Goal: Communication & Community: Answer question/provide support

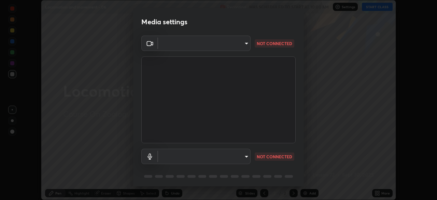
scroll to position [24, 0]
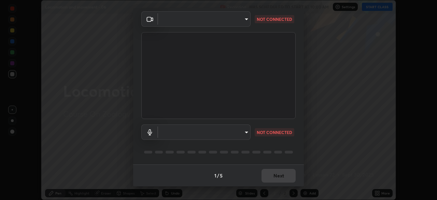
type input "1170694498857cb11788a0b7ae79d5cf1e08a6c331eb8d7031f90166f8fae325"
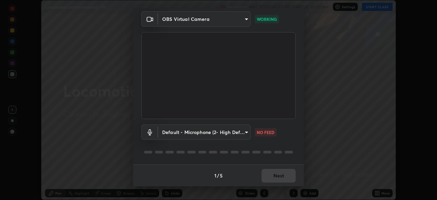
click at [243, 133] on body "Erase all Locomotion and movement - 06 Recording WAS SCHEDULED TO START AT 10:0…" at bounding box center [218, 100] width 437 height 200
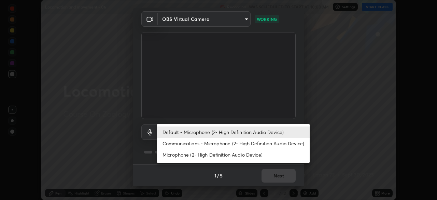
click at [248, 141] on li "Communications - Microphone (2- High Definition Audio Device)" at bounding box center [233, 143] width 153 height 11
type input "communications"
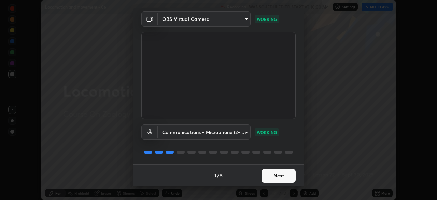
click at [279, 177] on button "Next" at bounding box center [279, 176] width 34 height 14
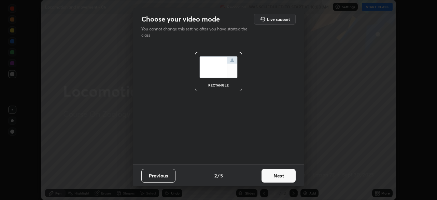
scroll to position [0, 0]
click at [280, 175] on button "Next" at bounding box center [279, 176] width 34 height 14
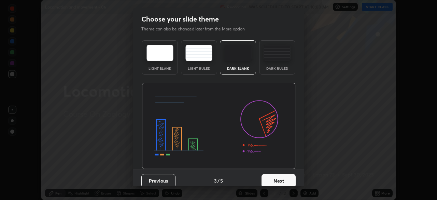
click at [281, 175] on button "Next" at bounding box center [279, 181] width 34 height 14
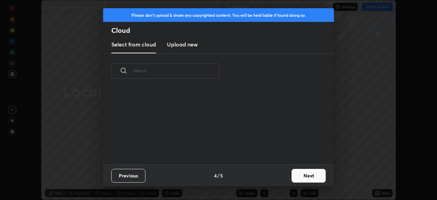
click at [292, 176] on button "Next" at bounding box center [309, 176] width 34 height 14
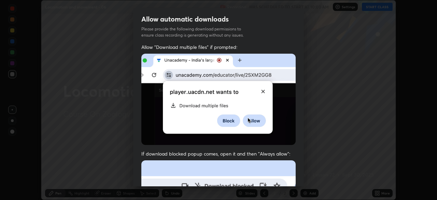
click at [300, 173] on div "Allow "Download multiple files" if prompted: If download blocked popup comes, o…" at bounding box center [218, 188] width 171 height 288
click at [302, 174] on div "Allow "Download multiple files" if prompted: If download blocked popup comes, o…" at bounding box center [218, 188] width 171 height 288
click at [295, 177] on div "Allow "Download multiple files" if prompted: If download blocked popup comes, o…" at bounding box center [218, 188] width 171 height 288
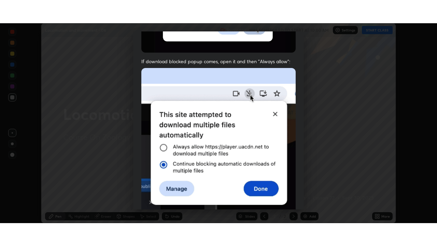
scroll to position [164, 0]
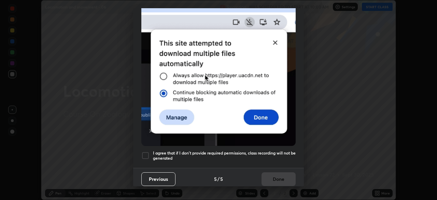
click at [276, 154] on h5 "I agree that if I don't provide required permissions, class recording will not …" at bounding box center [224, 155] width 143 height 11
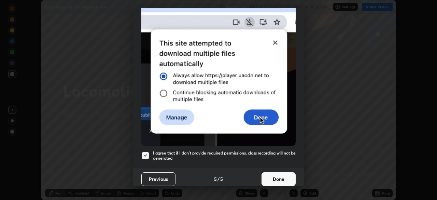
click at [276, 175] on button "Done" at bounding box center [279, 179] width 34 height 14
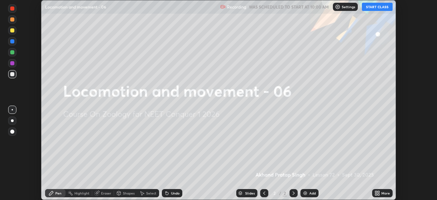
click at [368, 8] on button "START CLASS" at bounding box center [377, 7] width 31 height 8
click at [376, 192] on icon at bounding box center [376, 192] width 2 height 2
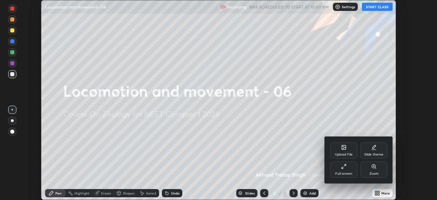
click at [340, 153] on div "Upload File" at bounding box center [344, 154] width 18 height 3
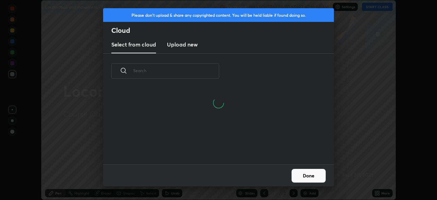
click at [180, 46] on h3 "Upload new" at bounding box center [182, 44] width 31 height 8
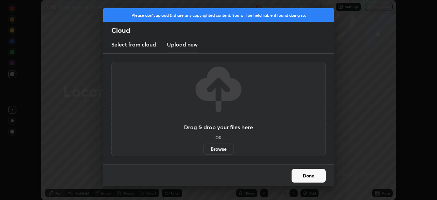
click at [212, 148] on label "Browse" at bounding box center [219, 148] width 30 height 11
click at [204, 148] on input "Browse" at bounding box center [204, 148] width 0 height 11
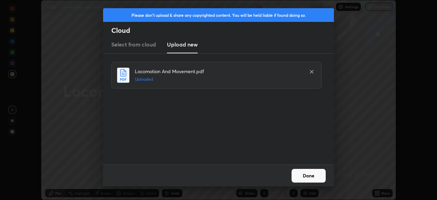
click at [310, 176] on button "Done" at bounding box center [309, 176] width 34 height 14
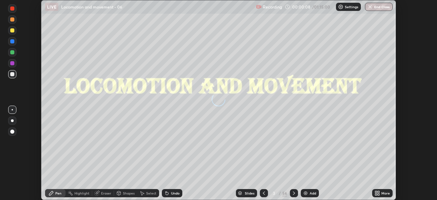
click at [377, 193] on icon at bounding box center [377, 192] width 5 height 5
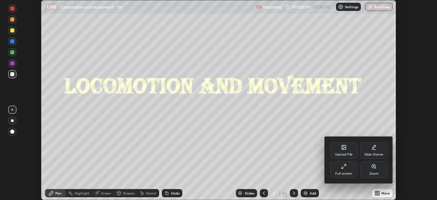
click at [349, 171] on div "Full screen" at bounding box center [343, 169] width 27 height 16
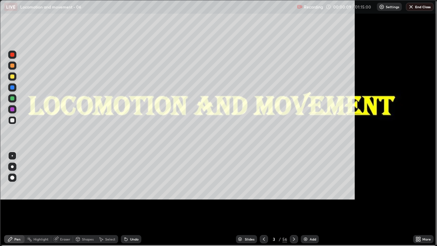
scroll to position [246, 437]
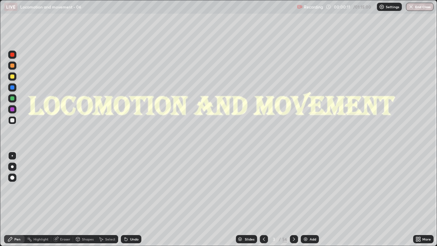
click at [252, 199] on div "Slides" at bounding box center [250, 238] width 10 height 3
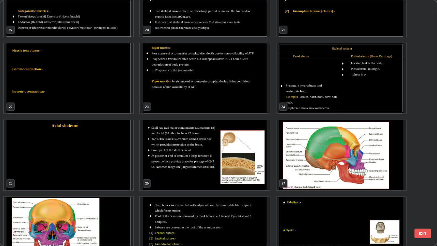
scroll to position [491, 0]
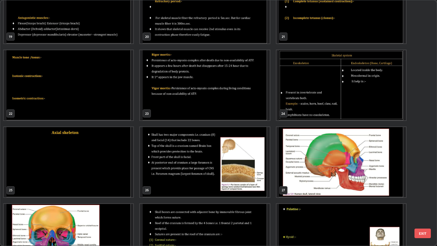
click at [112, 176] on img "grid" at bounding box center [68, 162] width 129 height 70
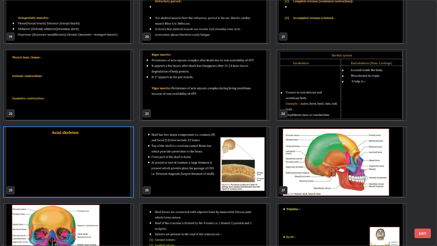
click at [113, 176] on img "grid" at bounding box center [68, 162] width 129 height 70
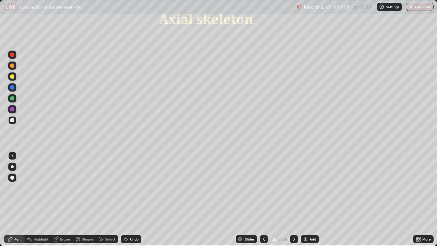
click at [293, 199] on icon at bounding box center [293, 238] width 5 height 5
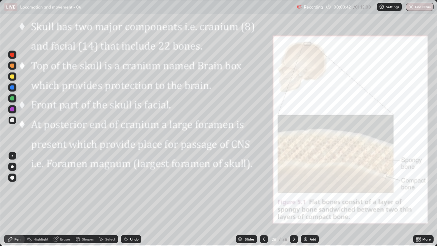
click at [294, 199] on div at bounding box center [294, 239] width 8 height 8
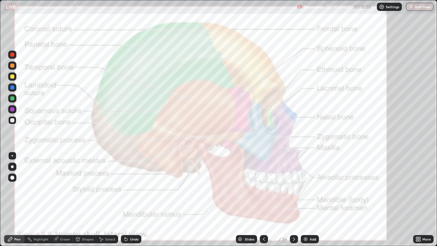
click at [12, 89] on div at bounding box center [12, 87] width 4 height 4
click at [264, 199] on icon at bounding box center [263, 238] width 5 height 5
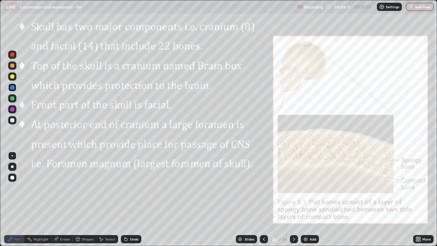
click at [293, 199] on icon at bounding box center [293, 238] width 5 height 5
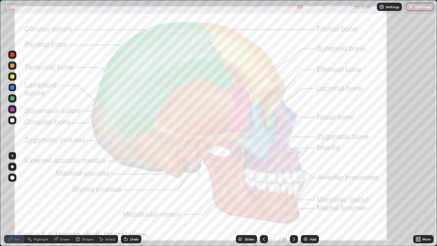
click at [293, 199] on icon at bounding box center [293, 238] width 5 height 5
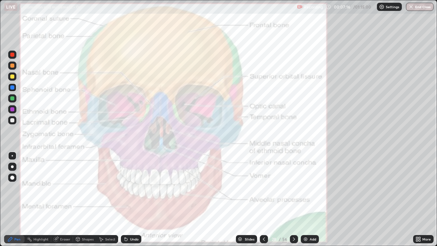
click at [264, 199] on icon at bounding box center [263, 238] width 5 height 5
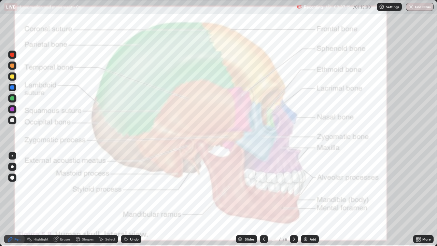
click at [263, 199] on icon at bounding box center [263, 238] width 5 height 5
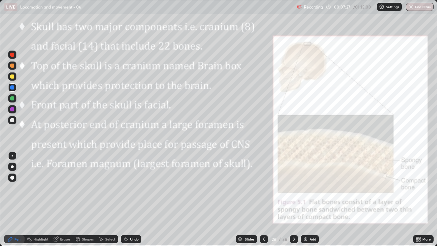
click at [263, 199] on icon at bounding box center [263, 238] width 5 height 5
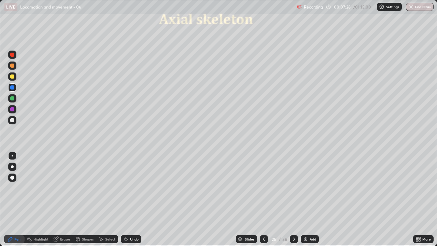
click at [294, 199] on icon at bounding box center [293, 238] width 5 height 5
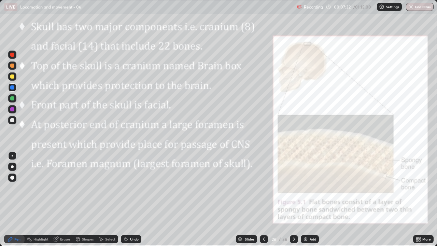
click at [13, 110] on div at bounding box center [12, 109] width 4 height 4
click at [260, 199] on div at bounding box center [264, 239] width 8 height 8
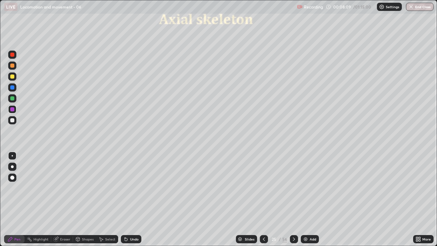
click at [293, 199] on div at bounding box center [294, 239] width 8 height 14
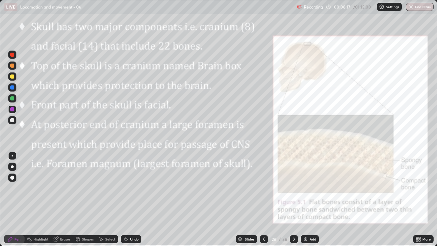
click at [13, 98] on div at bounding box center [12, 98] width 4 height 4
click at [12, 155] on div at bounding box center [12, 156] width 8 height 8
click at [13, 121] on div at bounding box center [12, 120] width 4 height 4
click at [13, 120] on div at bounding box center [12, 120] width 4 height 4
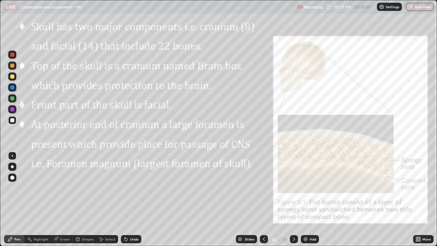
click at [293, 199] on icon at bounding box center [293, 238] width 5 height 5
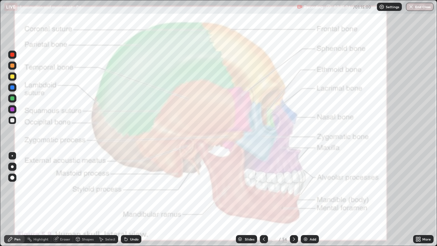
click at [293, 199] on icon at bounding box center [293, 238] width 5 height 5
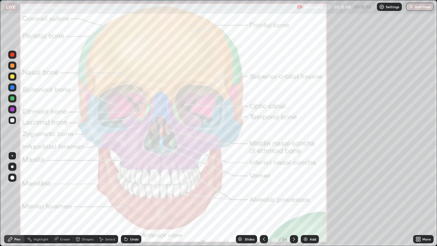
click at [293, 199] on div at bounding box center [294, 239] width 8 height 8
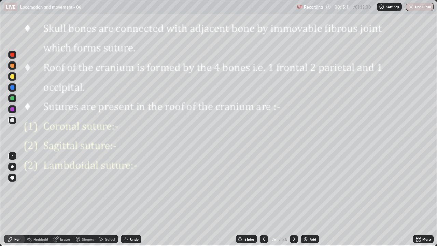
click at [264, 199] on icon at bounding box center [263, 238] width 5 height 5
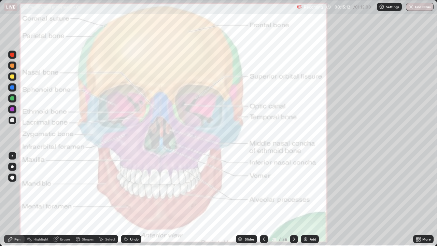
click at [263, 199] on icon at bounding box center [263, 238] width 5 height 5
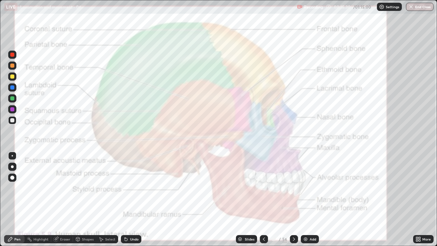
click at [15, 56] on div at bounding box center [12, 55] width 8 height 8
click at [295, 199] on icon at bounding box center [293, 238] width 5 height 5
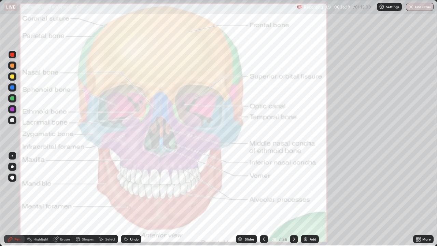
click at [293, 199] on icon at bounding box center [294, 238] width 2 height 3
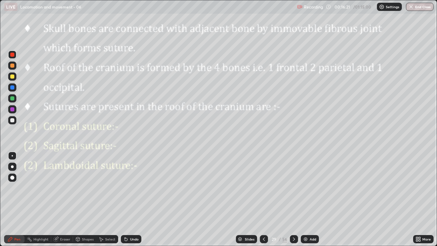
click at [14, 178] on div at bounding box center [12, 178] width 4 height 4
click at [13, 56] on div at bounding box center [12, 55] width 4 height 4
click at [13, 98] on div at bounding box center [12, 98] width 4 height 4
click at [12, 156] on div at bounding box center [12, 155] width 1 height 1
click at [15, 156] on div at bounding box center [12, 156] width 8 height 8
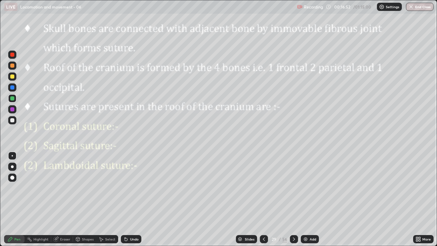
click at [16, 121] on div at bounding box center [12, 120] width 8 height 8
click at [13, 89] on div at bounding box center [12, 87] width 4 height 4
click at [12, 156] on div at bounding box center [12, 155] width 1 height 1
click at [13, 121] on div at bounding box center [12, 120] width 4 height 4
click at [13, 87] on div at bounding box center [12, 87] width 4 height 4
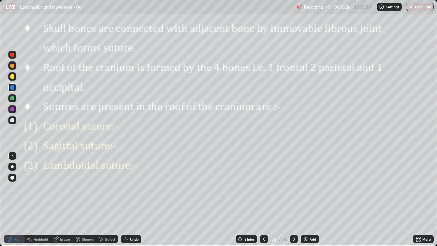
click at [13, 121] on div at bounding box center [12, 120] width 4 height 4
click at [140, 199] on div "Undo" at bounding box center [131, 239] width 20 height 8
click at [136, 199] on div "Undo" at bounding box center [134, 238] width 9 height 3
click at [12, 121] on div at bounding box center [12, 120] width 4 height 4
click at [12, 110] on div at bounding box center [12, 109] width 4 height 4
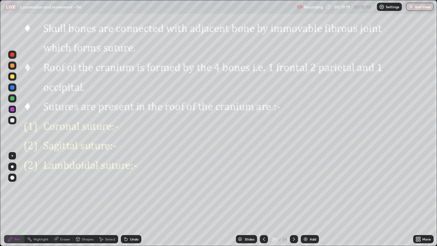
click at [11, 121] on div at bounding box center [12, 120] width 4 height 4
click at [133, 199] on div "Undo" at bounding box center [131, 239] width 20 height 8
click at [132, 199] on div "Undo" at bounding box center [131, 239] width 20 height 8
click at [125, 199] on icon at bounding box center [125, 237] width 1 height 1
click at [126, 199] on icon at bounding box center [126, 239] width 3 height 3
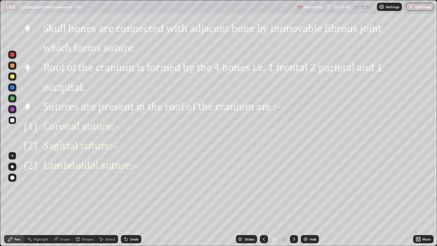
click at [135, 199] on div "Undo" at bounding box center [134, 238] width 9 height 3
click at [130, 199] on div "Undo" at bounding box center [134, 238] width 9 height 3
click at [128, 199] on div "Undo" at bounding box center [131, 239] width 20 height 8
click at [136, 199] on div "Undo" at bounding box center [129, 239] width 23 height 14
click at [197, 199] on div "Slides 29 / 56 Add" at bounding box center [277, 239] width 272 height 14
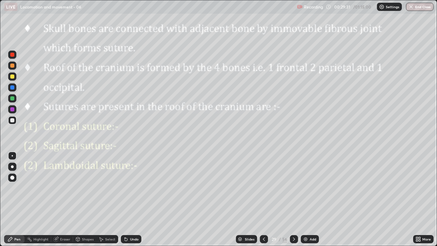
click at [306, 199] on img at bounding box center [305, 238] width 5 height 5
click at [15, 122] on div at bounding box center [12, 120] width 8 height 8
click at [130, 199] on div "Undo" at bounding box center [134, 238] width 9 height 3
click at [13, 99] on div at bounding box center [12, 98] width 4 height 4
click at [15, 121] on div at bounding box center [12, 120] width 8 height 8
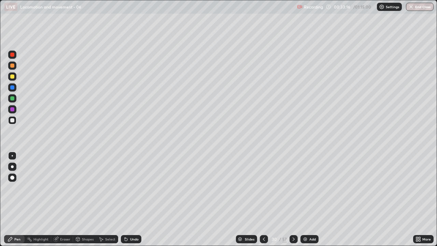
click at [125, 199] on icon at bounding box center [126, 239] width 3 height 3
click at [133, 199] on div "Undo" at bounding box center [134, 238] width 9 height 3
click at [132, 199] on div "Undo" at bounding box center [134, 238] width 9 height 3
click at [134, 199] on div "Undo" at bounding box center [134, 238] width 9 height 3
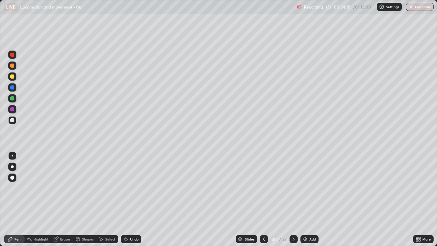
click at [135, 199] on div "Undo" at bounding box center [134, 238] width 9 height 3
click at [12, 179] on div at bounding box center [12, 178] width 4 height 4
click at [13, 88] on div at bounding box center [12, 87] width 4 height 4
click at [12, 156] on div at bounding box center [12, 155] width 1 height 1
click at [13, 122] on div at bounding box center [12, 120] width 4 height 4
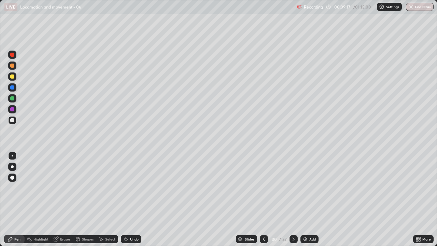
click at [125, 199] on icon at bounding box center [125, 237] width 1 height 1
click at [124, 199] on icon at bounding box center [125, 238] width 5 height 5
click at [125, 199] on icon at bounding box center [125, 237] width 1 height 1
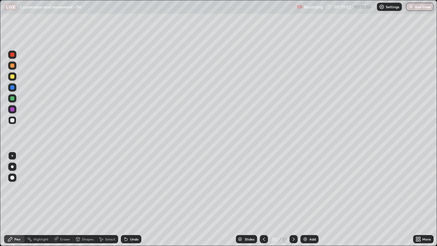
click at [128, 199] on div "Undo" at bounding box center [131, 239] width 20 height 8
click at [12, 110] on div at bounding box center [12, 109] width 4 height 4
click at [12, 156] on div at bounding box center [12, 155] width 1 height 1
click at [13, 121] on div at bounding box center [12, 120] width 4 height 4
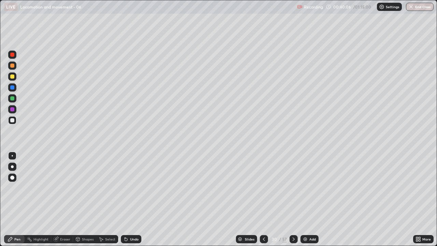
click at [125, 199] on icon at bounding box center [126, 239] width 3 height 3
click at [264, 199] on icon at bounding box center [263, 238] width 5 height 5
click at [265, 199] on icon at bounding box center [263, 238] width 5 height 5
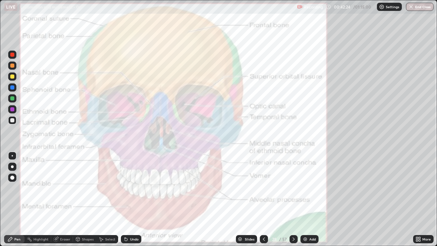
click at [66, 199] on div "Eraser" at bounding box center [65, 238] width 10 height 3
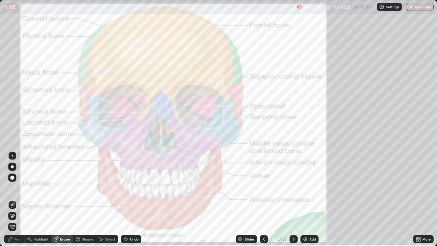
click at [13, 199] on icon at bounding box center [13, 215] width 4 height 3
click at [16, 199] on div "Pen" at bounding box center [14, 239] width 20 height 8
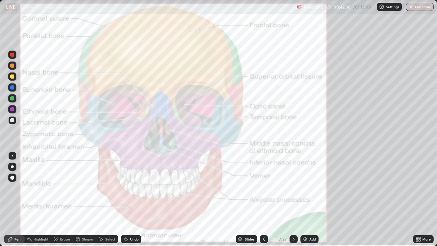
click at [13, 120] on div at bounding box center [12, 120] width 4 height 4
click at [13, 77] on div at bounding box center [12, 76] width 4 height 4
click at [13, 177] on div at bounding box center [12, 178] width 4 height 4
click at [13, 98] on div at bounding box center [12, 98] width 4 height 4
click at [293, 199] on icon at bounding box center [293, 238] width 5 height 5
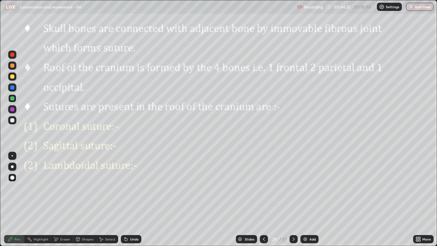
click at [293, 199] on div at bounding box center [294, 239] width 8 height 8
click at [307, 199] on img at bounding box center [305, 238] width 5 height 5
click at [14, 120] on div at bounding box center [12, 120] width 4 height 4
click at [15, 154] on div at bounding box center [12, 156] width 8 height 8
click at [125, 199] on icon at bounding box center [126, 239] width 3 height 3
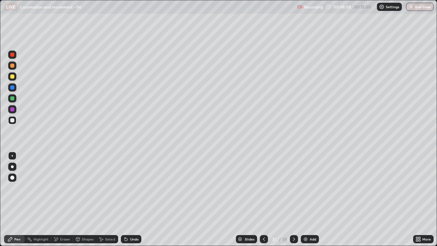
click at [125, 199] on icon at bounding box center [126, 239] width 3 height 3
click at [124, 199] on div "Undo" at bounding box center [131, 239] width 20 height 8
click at [13, 100] on div at bounding box center [12, 98] width 4 height 4
click at [125, 199] on icon at bounding box center [126, 239] width 3 height 3
click at [15, 119] on div at bounding box center [12, 120] width 8 height 8
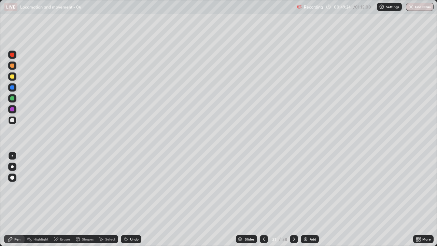
click at [129, 199] on div "Undo" at bounding box center [131, 239] width 20 height 8
click at [134, 199] on div "Undo" at bounding box center [134, 238] width 9 height 3
click at [129, 199] on div "Undo" at bounding box center [131, 239] width 20 height 8
click at [128, 199] on div "Undo" at bounding box center [131, 239] width 20 height 8
click at [132, 199] on div "Undo" at bounding box center [131, 239] width 20 height 8
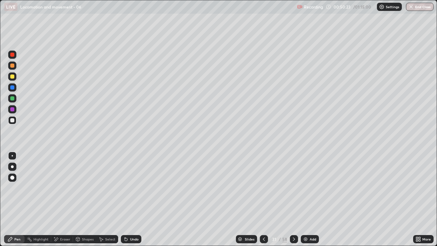
click at [128, 199] on icon at bounding box center [125, 238] width 5 height 5
click at [128, 199] on div "Undo" at bounding box center [131, 239] width 20 height 8
click at [129, 199] on div "Undo" at bounding box center [131, 239] width 20 height 8
click at [130, 199] on div "Undo" at bounding box center [134, 238] width 9 height 3
click at [131, 199] on div "Undo" at bounding box center [131, 239] width 20 height 8
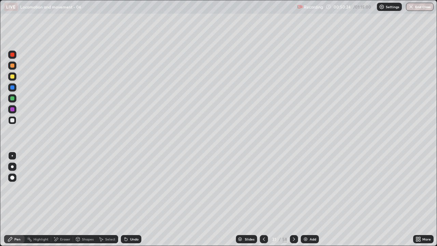
click at [130, 199] on div "Undo" at bounding box center [134, 238] width 9 height 3
click at [125, 199] on icon at bounding box center [125, 237] width 1 height 1
click at [128, 199] on div "Undo" at bounding box center [131, 239] width 20 height 8
click at [132, 199] on div "Undo" at bounding box center [134, 238] width 9 height 3
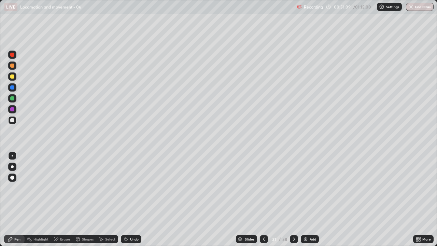
click at [133, 199] on div "Undo" at bounding box center [131, 239] width 20 height 8
click at [128, 199] on div "Undo" at bounding box center [131, 239] width 20 height 8
click at [125, 199] on icon at bounding box center [125, 237] width 1 height 1
click at [125, 199] on icon at bounding box center [126, 239] width 3 height 3
click at [126, 199] on icon at bounding box center [126, 239] width 3 height 3
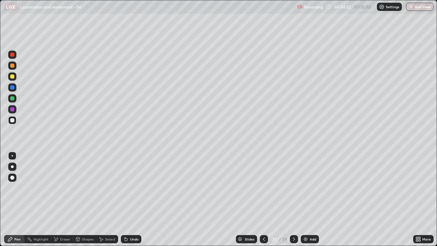
click at [127, 199] on icon at bounding box center [125, 238] width 5 height 5
click at [307, 199] on img at bounding box center [305, 238] width 5 height 5
click at [13, 66] on div at bounding box center [12, 66] width 4 height 4
click at [15, 121] on div at bounding box center [12, 120] width 8 height 8
click at [14, 78] on div at bounding box center [12, 76] width 4 height 4
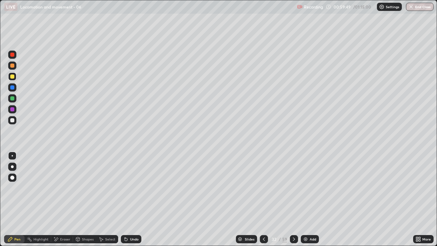
click at [12, 167] on div at bounding box center [12, 166] width 3 height 3
click at [129, 199] on div "Undo" at bounding box center [131, 239] width 20 height 8
click at [14, 176] on div at bounding box center [12, 178] width 4 height 4
click at [12, 156] on div at bounding box center [12, 155] width 1 height 1
click at [13, 110] on div at bounding box center [12, 109] width 4 height 4
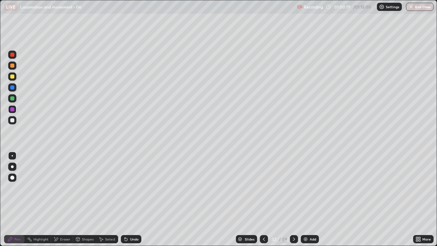
click at [11, 167] on div at bounding box center [12, 166] width 3 height 3
click at [12, 156] on div at bounding box center [12, 155] width 1 height 1
click at [14, 120] on div at bounding box center [12, 120] width 4 height 4
click at [125, 199] on icon at bounding box center [125, 237] width 1 height 1
click at [125, 199] on icon at bounding box center [126, 239] width 3 height 3
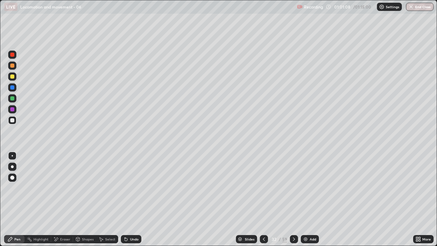
click at [125, 199] on icon at bounding box center [126, 239] width 3 height 3
click at [14, 98] on div at bounding box center [12, 98] width 4 height 4
click at [13, 121] on div at bounding box center [12, 120] width 4 height 4
click at [305, 199] on img at bounding box center [305, 238] width 5 height 5
click at [13, 120] on div at bounding box center [12, 120] width 4 height 4
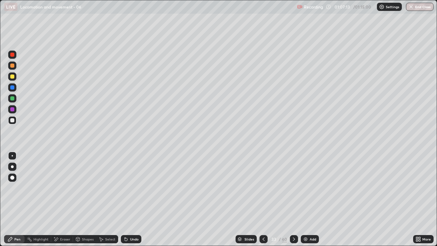
click at [14, 121] on div at bounding box center [12, 120] width 4 height 4
click at [12, 88] on div at bounding box center [12, 87] width 4 height 4
click at [14, 119] on div at bounding box center [12, 120] width 8 height 8
click at [12, 179] on div at bounding box center [12, 178] width 4 height 4
click at [13, 77] on div at bounding box center [12, 76] width 4 height 4
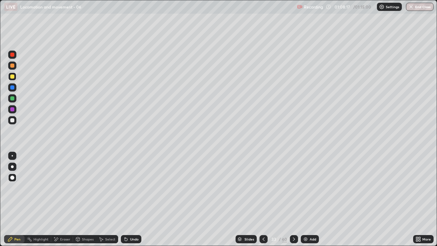
click at [13, 109] on div at bounding box center [12, 109] width 4 height 4
click at [12, 55] on div at bounding box center [12, 55] width 4 height 4
click at [15, 88] on div at bounding box center [12, 87] width 8 height 8
click at [12, 156] on div at bounding box center [12, 155] width 1 height 1
click at [12, 121] on div at bounding box center [12, 120] width 4 height 4
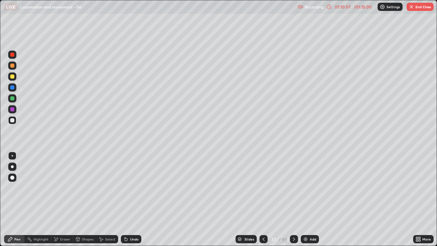
click at [128, 199] on div "Undo" at bounding box center [131, 239] width 20 height 8
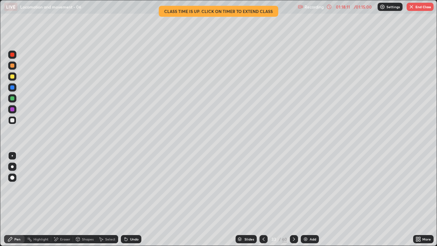
click at [419, 10] on button "End Class" at bounding box center [420, 7] width 27 height 8
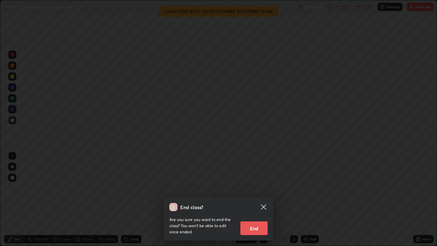
click at [260, 199] on button "End" at bounding box center [253, 228] width 27 height 14
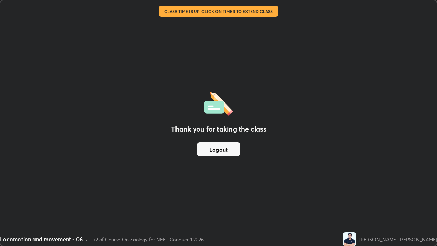
click at [223, 152] on button "Logout" at bounding box center [218, 149] width 43 height 14
